Goal: Transaction & Acquisition: Subscribe to service/newsletter

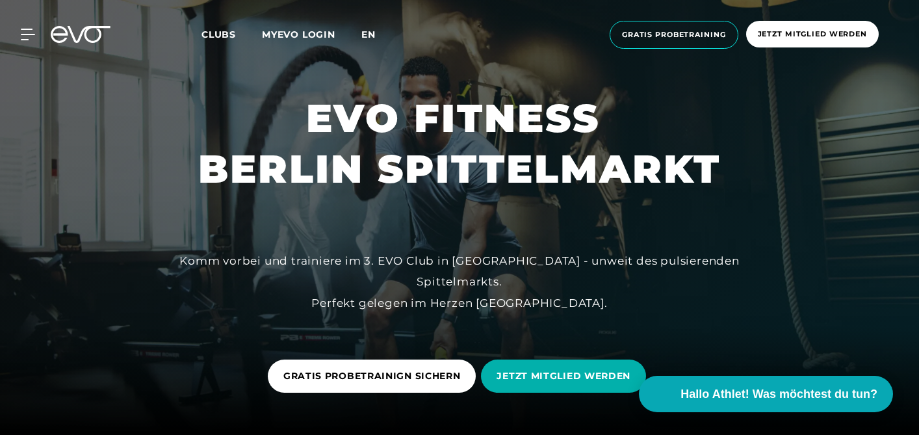
click at [369, 36] on span "en" at bounding box center [368, 35] width 14 height 12
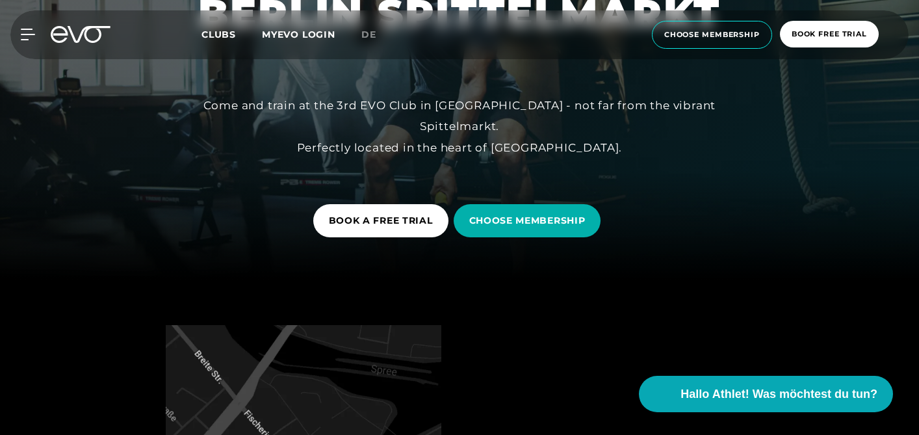
scroll to position [161, 0]
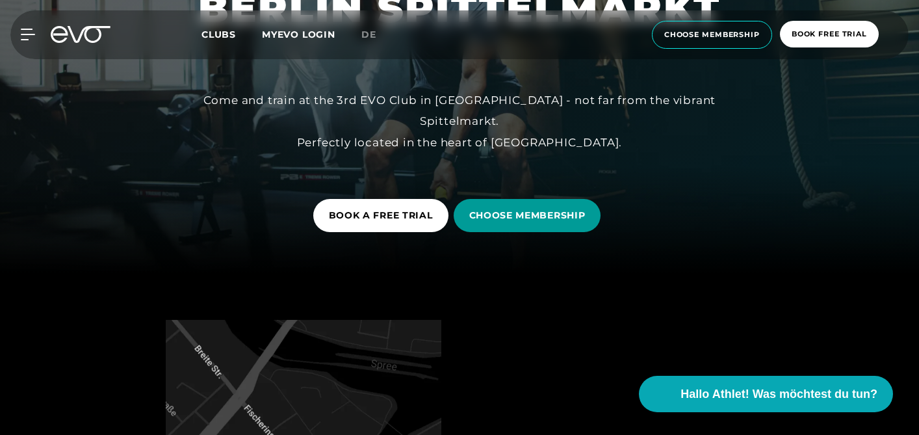
click at [491, 217] on span "CHOOSE MEMBERSHIP" at bounding box center [527, 216] width 116 height 14
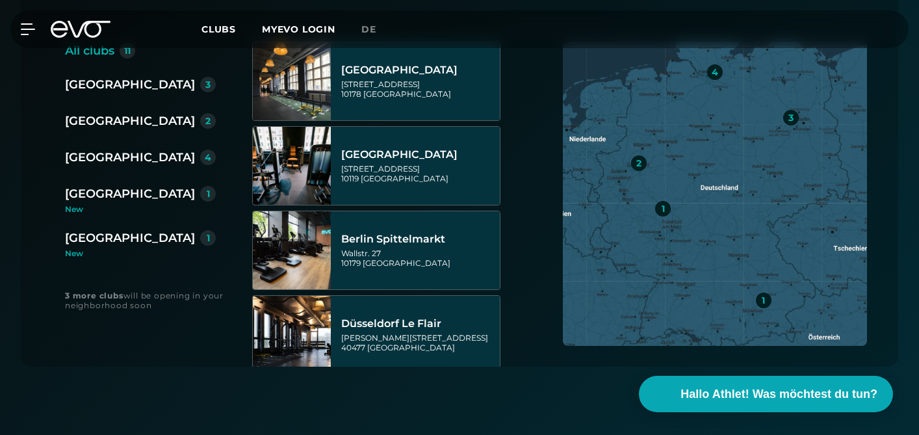
scroll to position [369, 0]
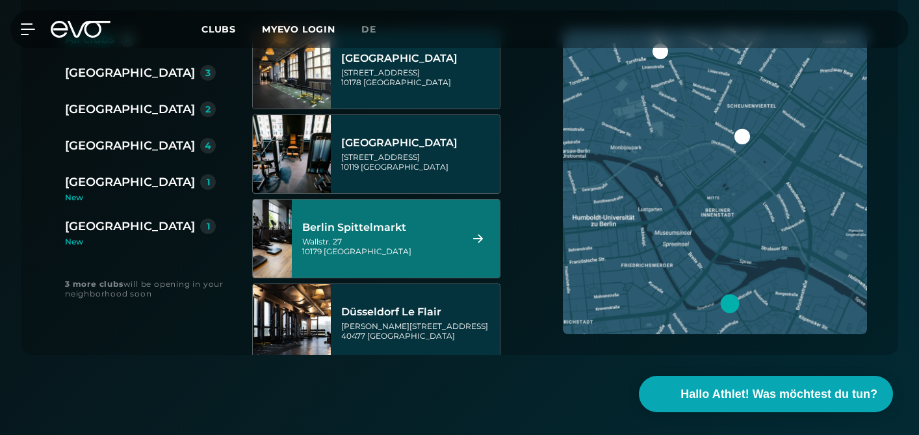
click at [393, 228] on div "Berlin Spittelmarkt" at bounding box center [379, 227] width 155 height 13
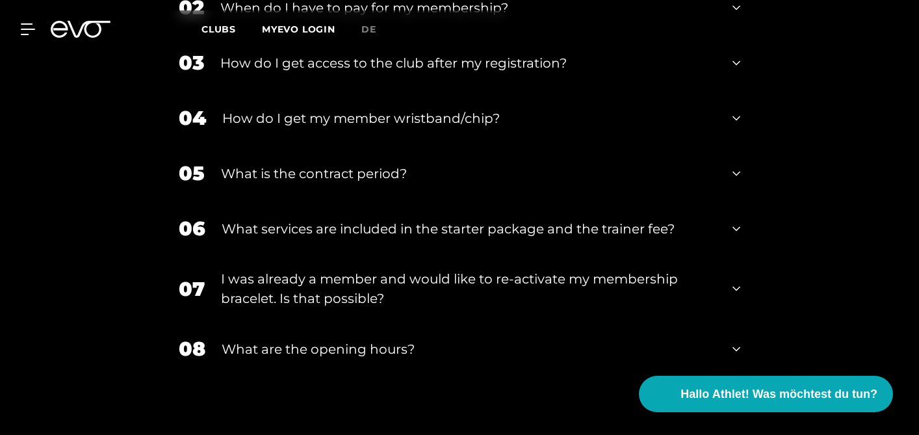
scroll to position [2133, 0]
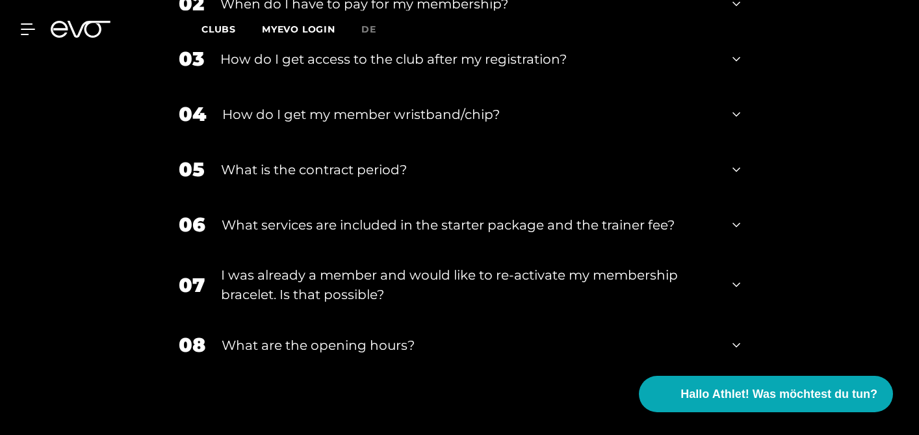
click at [386, 335] on div "What are the opening hours?" at bounding box center [469, 345] width 495 height 20
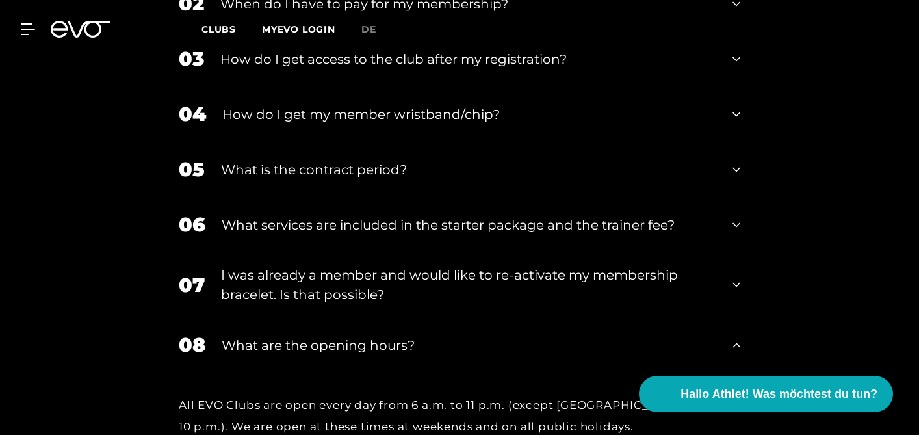
click at [386, 335] on div "What are the opening hours?" at bounding box center [469, 345] width 495 height 20
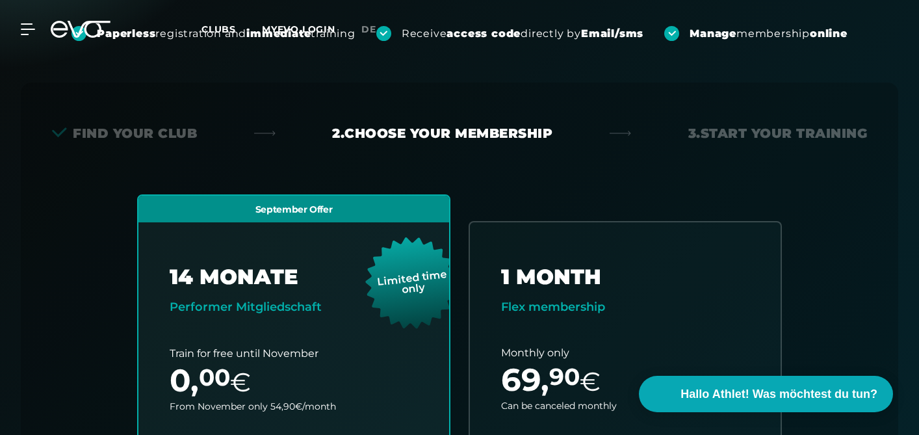
scroll to position [0, 0]
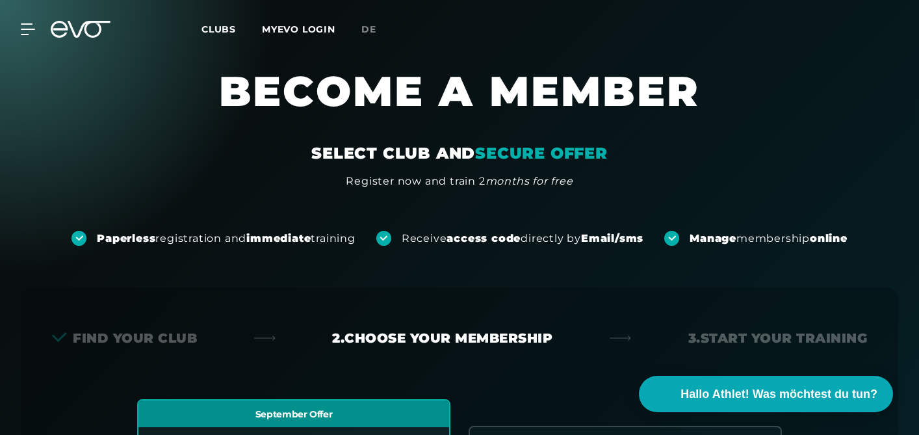
click at [558, 241] on div "Receive access code directly by Email/sms" at bounding box center [523, 238] width 242 height 14
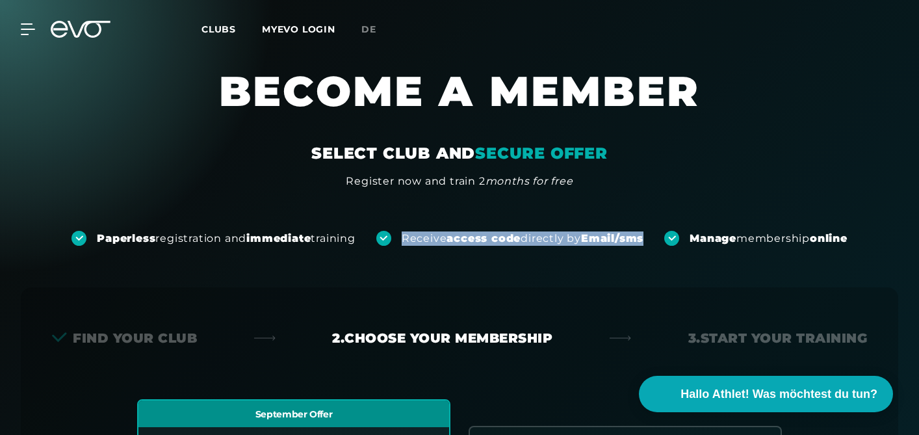
click at [558, 241] on div "Receive access code directly by Email/sms" at bounding box center [523, 238] width 242 height 14
